Goal: Task Accomplishment & Management: Use online tool/utility

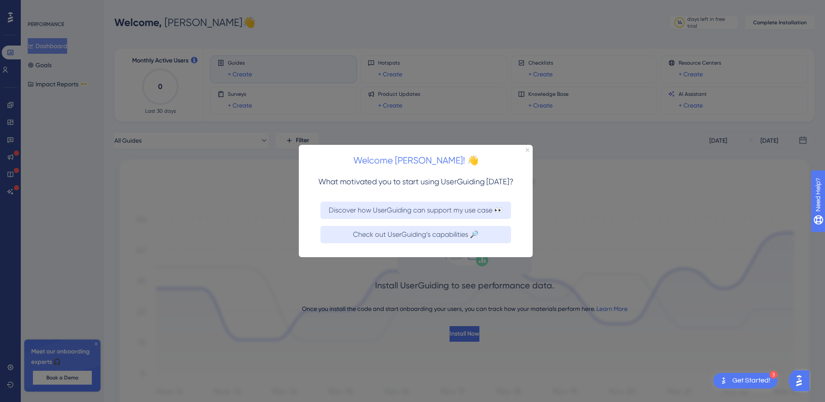
click at [527, 152] on div "Welcome [PERSON_NAME]! 👋" at bounding box center [416, 157] width 234 height 27
click at [528, 152] on div "Welcome [PERSON_NAME]! 👋" at bounding box center [416, 157] width 234 height 27
click at [526, 149] on icon "Close Preview" at bounding box center [527, 149] width 3 height 3
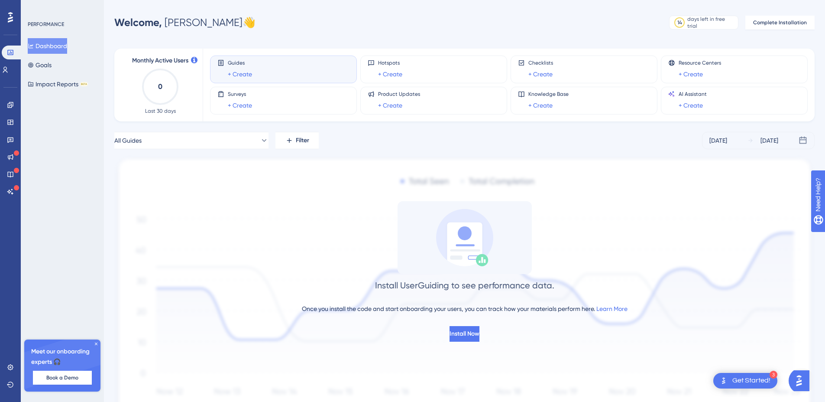
click at [239, 68] on div "Guides + Create" at bounding box center [240, 69] width 24 height 20
click at [11, 132] on div "Engagement Widgets Feedback Product Updates Knowledge Base AI Assistant" at bounding box center [10, 148] width 7 height 100
click at [11, 130] on div "Engagement Widgets Feedback Product Updates Knowledge Base AI Assistant" at bounding box center [10, 148] width 7 height 100
click at [11, 124] on icon at bounding box center [10, 122] width 7 height 7
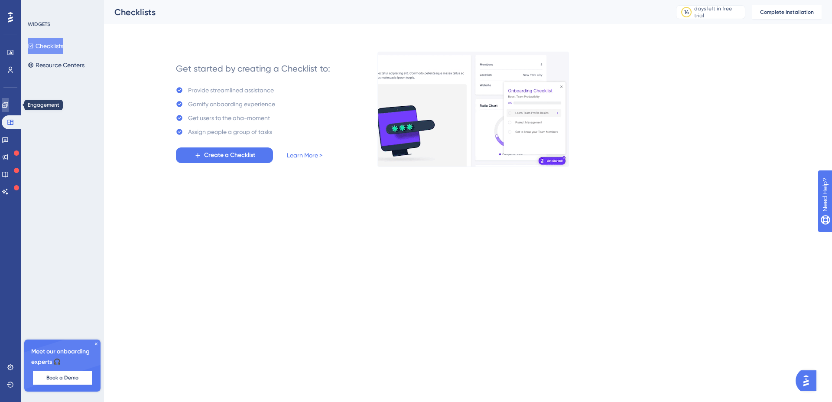
click at [8, 107] on icon at bounding box center [5, 105] width 6 height 6
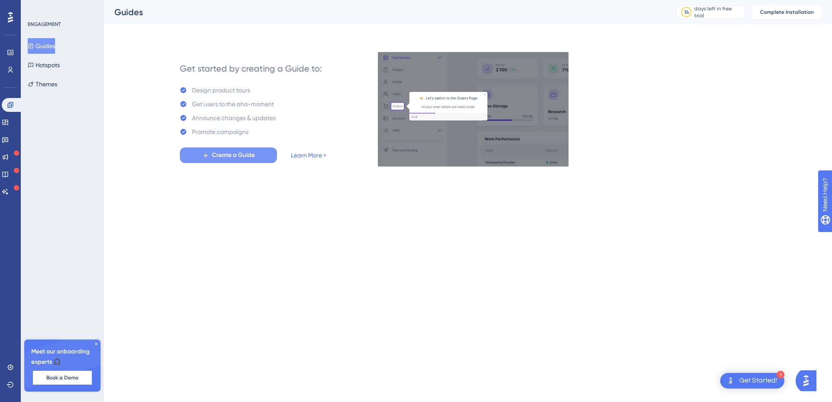
click at [207, 150] on button "Create a Guide" at bounding box center [228, 155] width 97 height 16
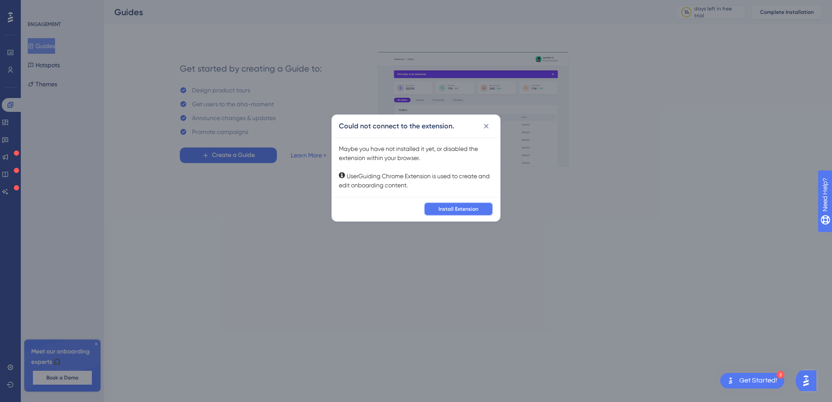
click at [471, 214] on button "Install Extension" at bounding box center [458, 209] width 69 height 14
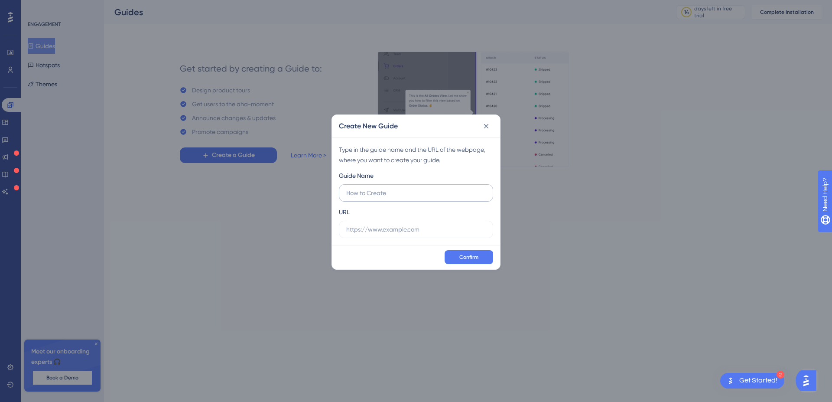
click at [367, 198] on label at bounding box center [416, 192] width 154 height 17
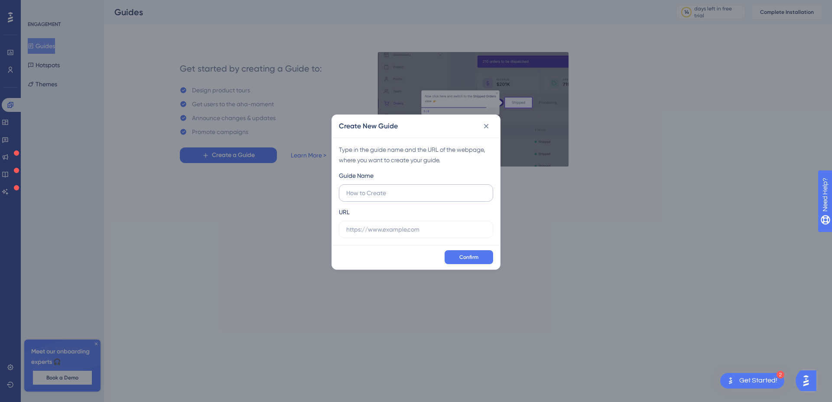
click at [367, 198] on input "text" at bounding box center [415, 193] width 139 height 10
type input "Initi"
type input "Tutorial Lexia"
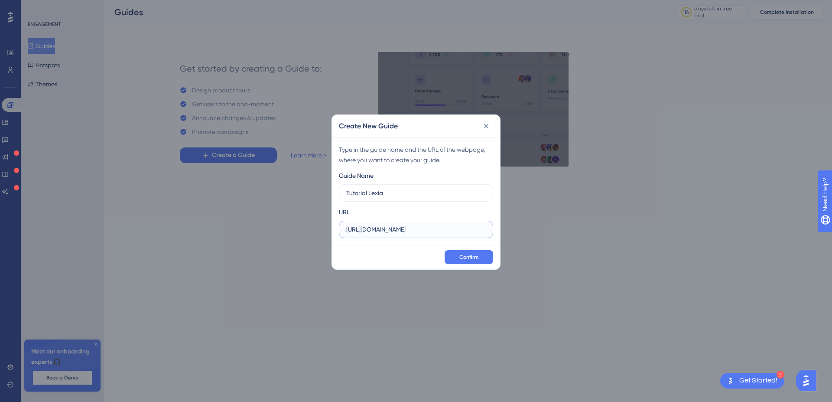
type input "[URL][DOMAIN_NAME]"
